Goal: Book appointment/travel/reservation

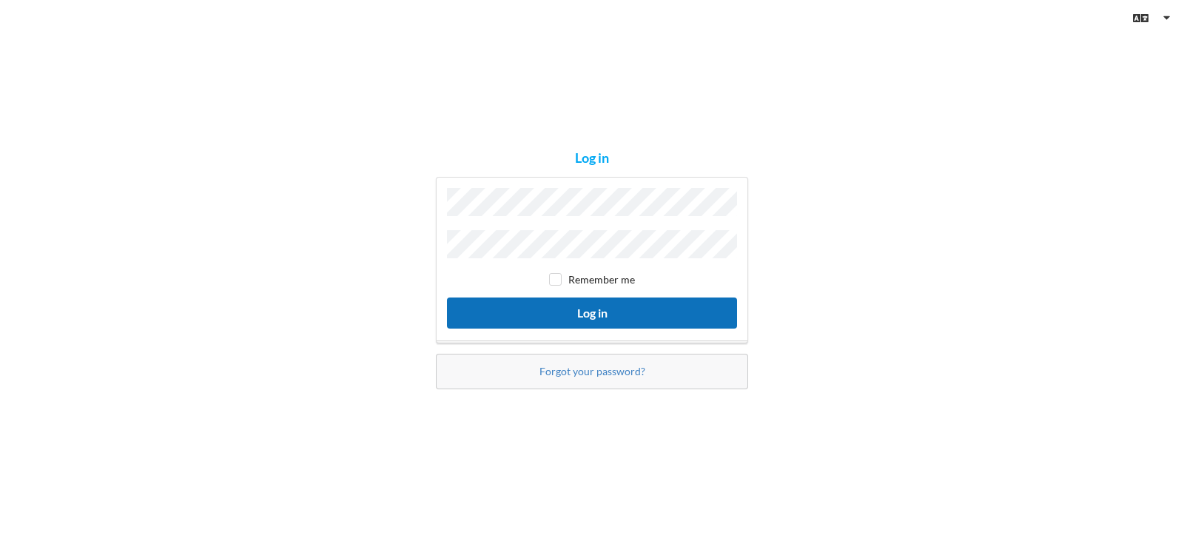
click at [572, 310] on button "Log in" at bounding box center [592, 312] width 290 height 30
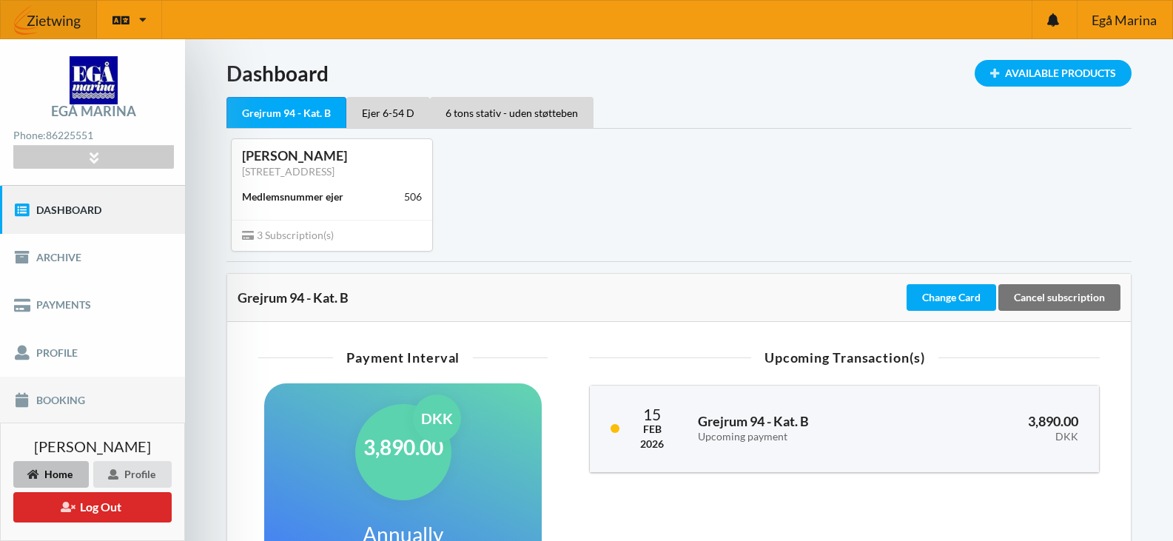
click at [55, 395] on link "Booking" at bounding box center [92, 400] width 185 height 47
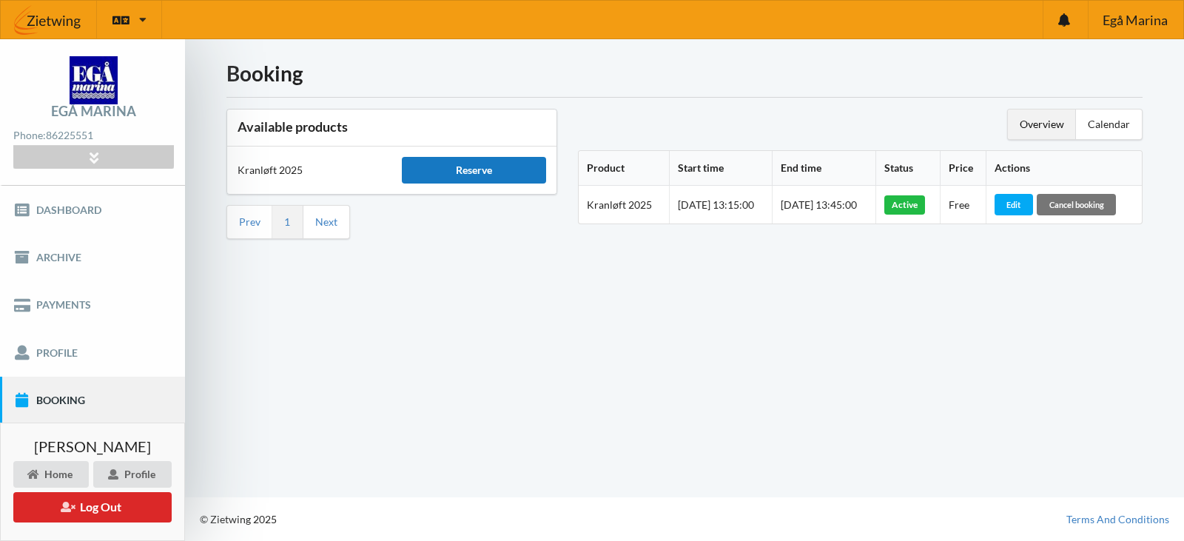
click at [422, 164] on div "Reserve" at bounding box center [474, 170] width 144 height 27
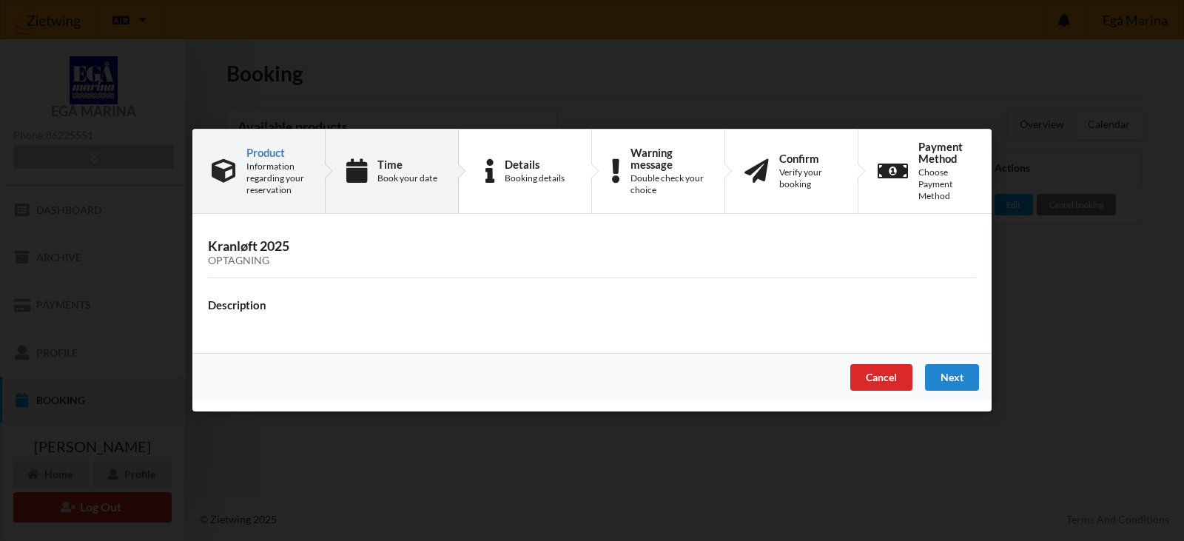
click at [401, 175] on div "Book your date" at bounding box center [407, 178] width 60 height 12
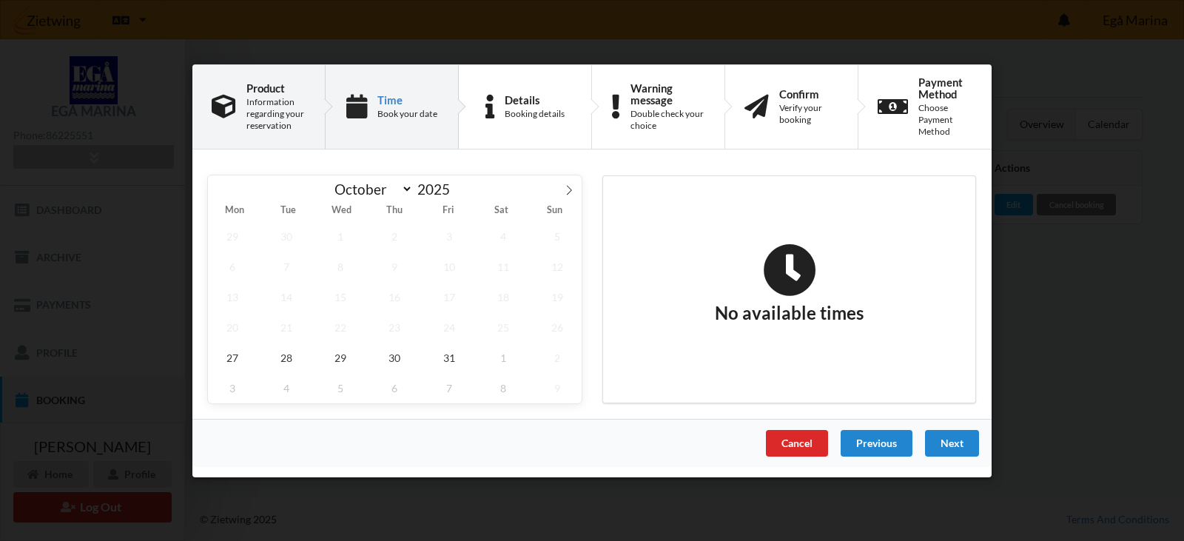
click at [260, 104] on div "Information regarding your reservation" at bounding box center [275, 114] width 59 height 36
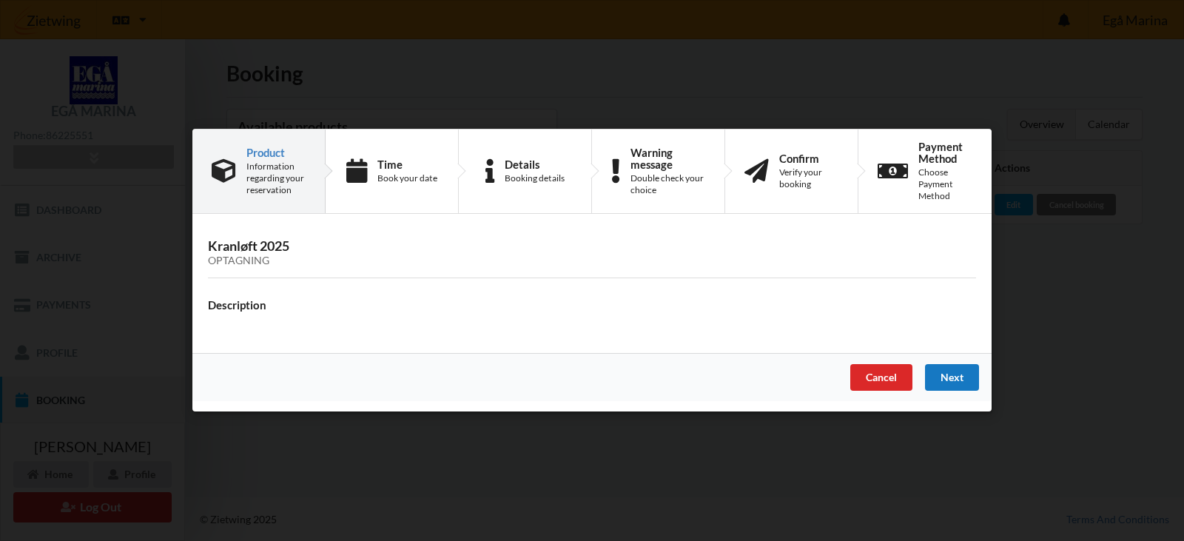
click at [949, 381] on div "Next" at bounding box center [952, 378] width 54 height 27
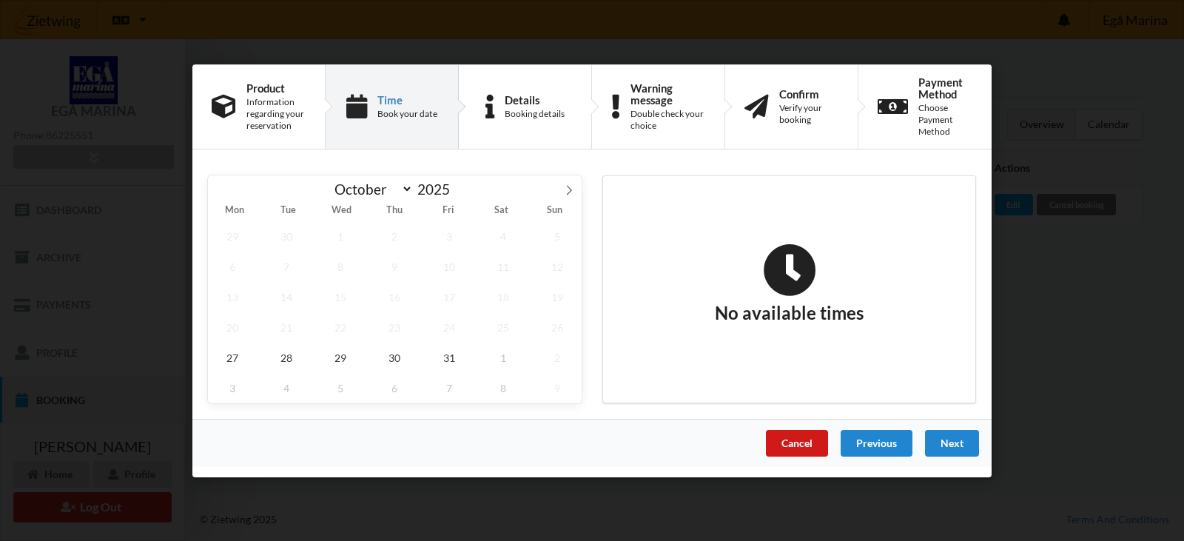
click at [799, 444] on div "Cancel" at bounding box center [797, 442] width 62 height 27
